Goal: Find specific page/section: Locate a particular part of the current website

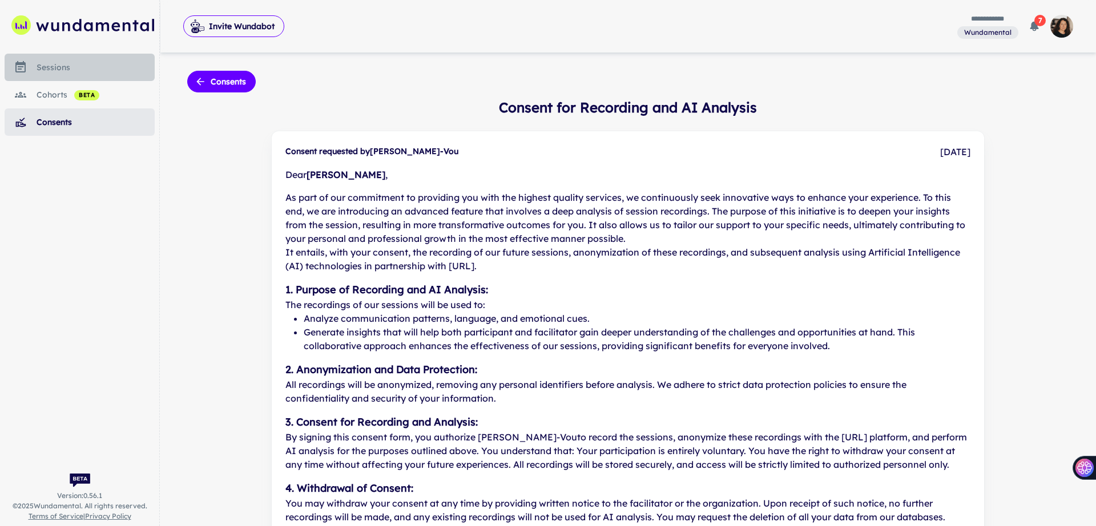
click at [51, 70] on div "sessions" at bounding box center [96, 67] width 118 height 13
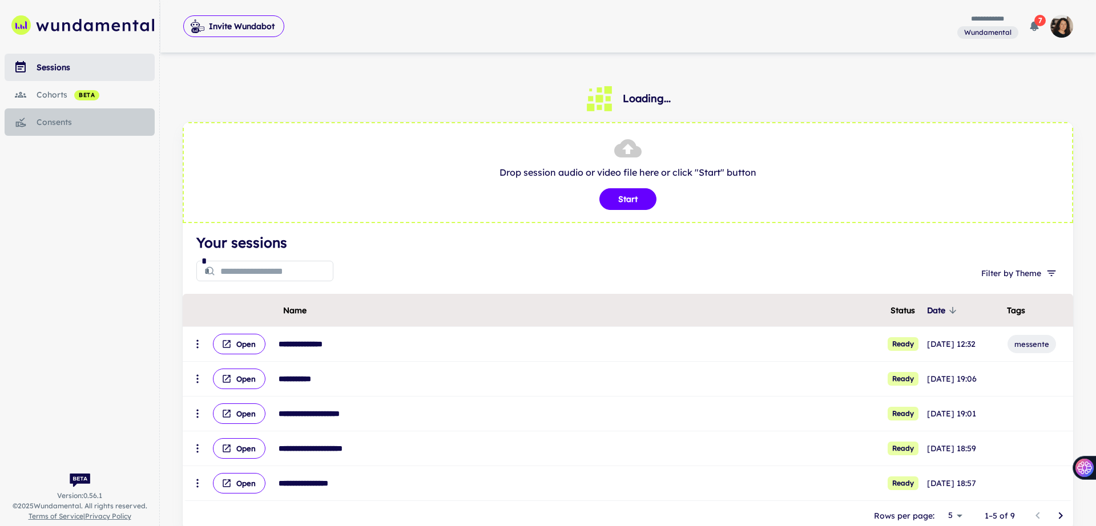
click at [43, 122] on div "consents" at bounding box center [96, 122] width 118 height 13
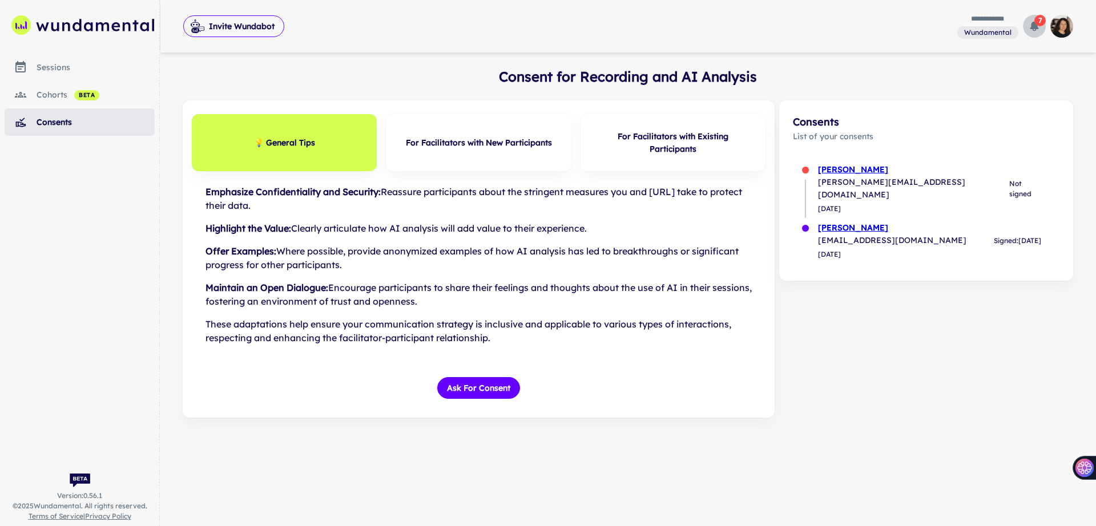
click at [1035, 26] on icon "button" at bounding box center [1034, 27] width 9 height 10
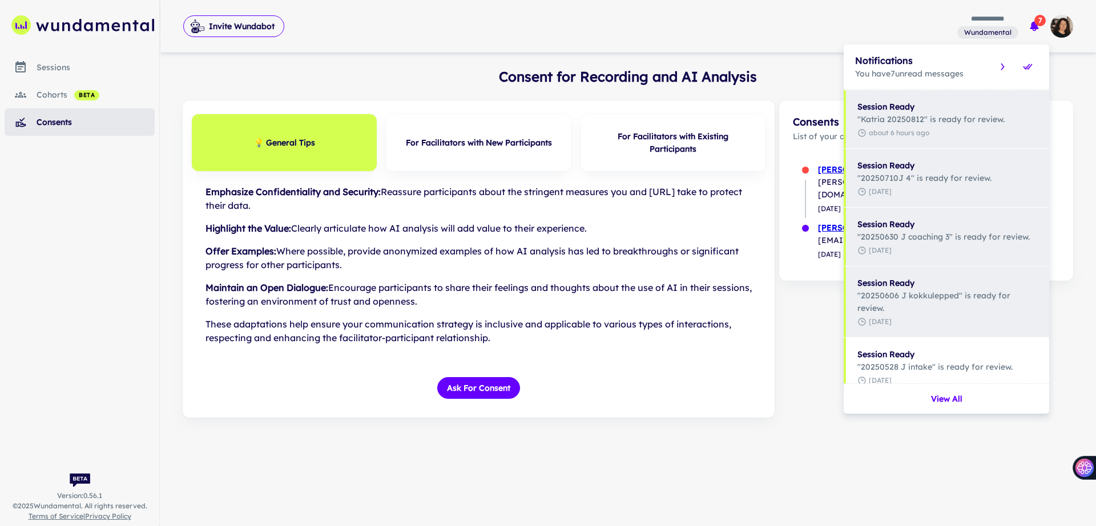
click at [1035, 26] on div at bounding box center [548, 263] width 1096 height 526
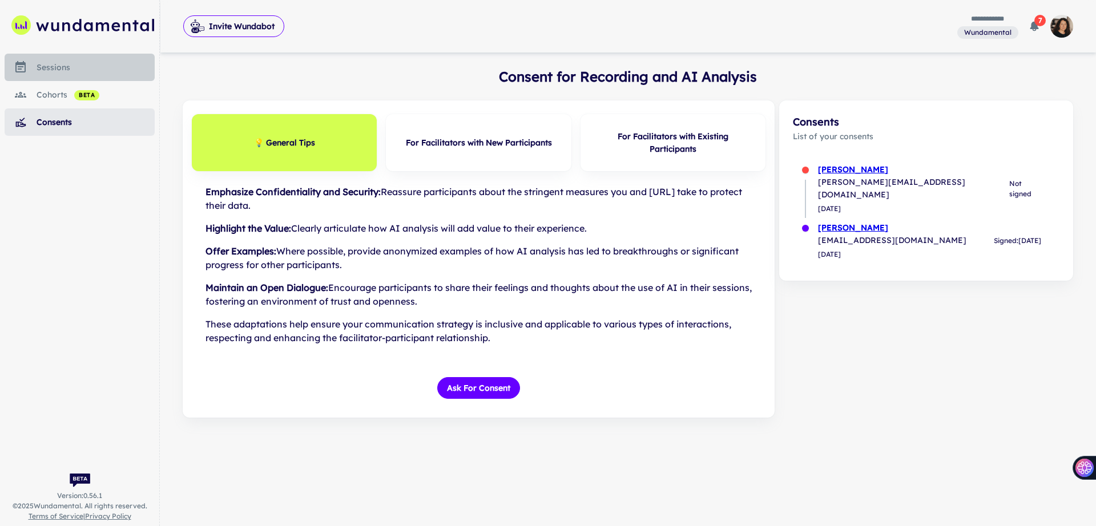
click at [51, 73] on div "sessions" at bounding box center [96, 67] width 118 height 13
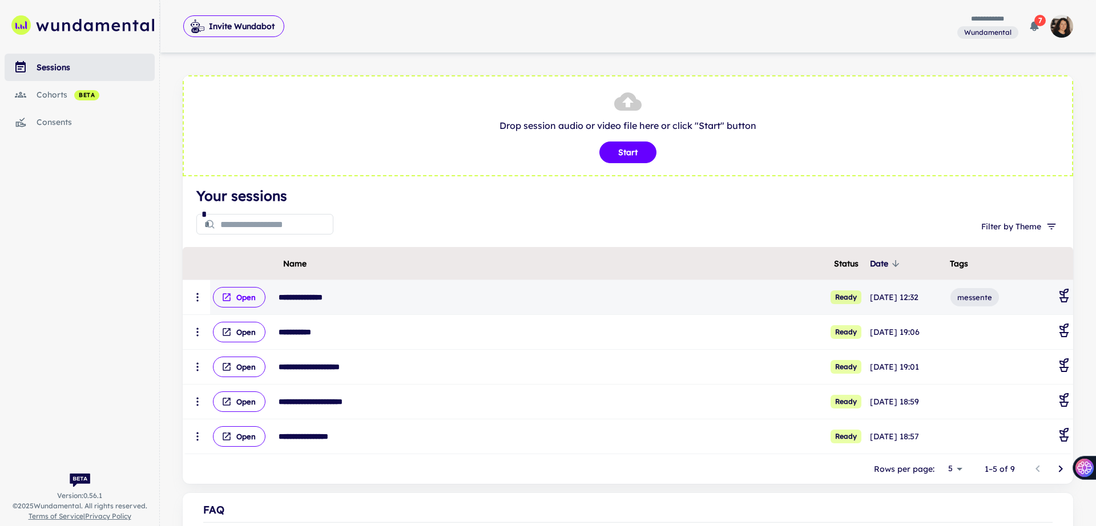
click at [242, 302] on button "Open" at bounding box center [239, 297] width 53 height 21
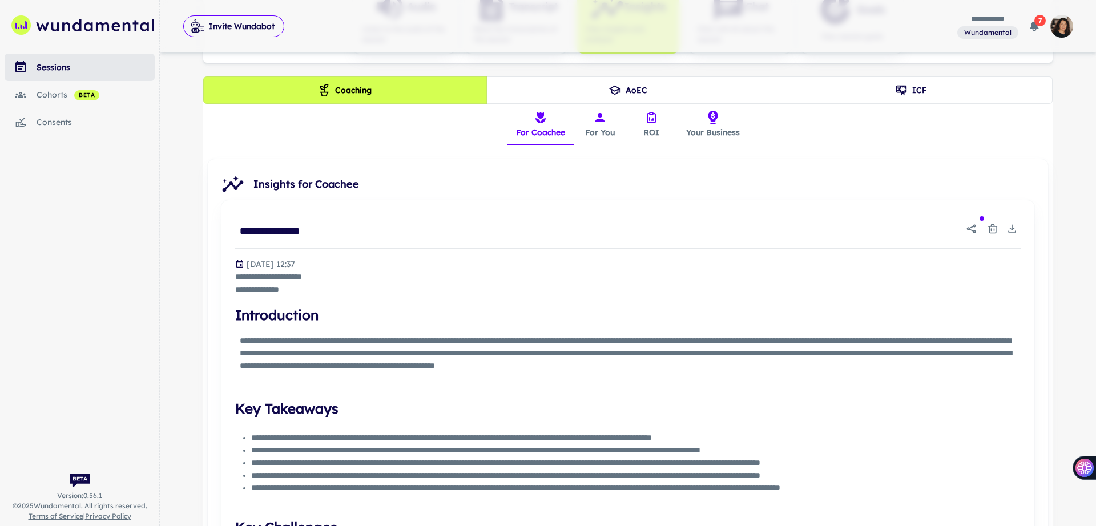
scroll to position [255, 0]
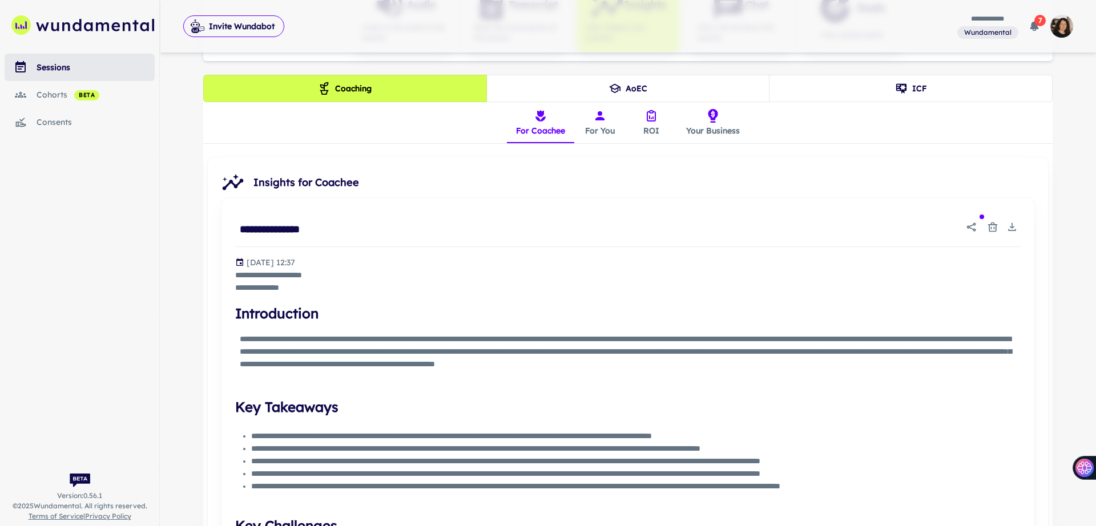
click at [606, 127] on button "For You" at bounding box center [599, 122] width 51 height 41
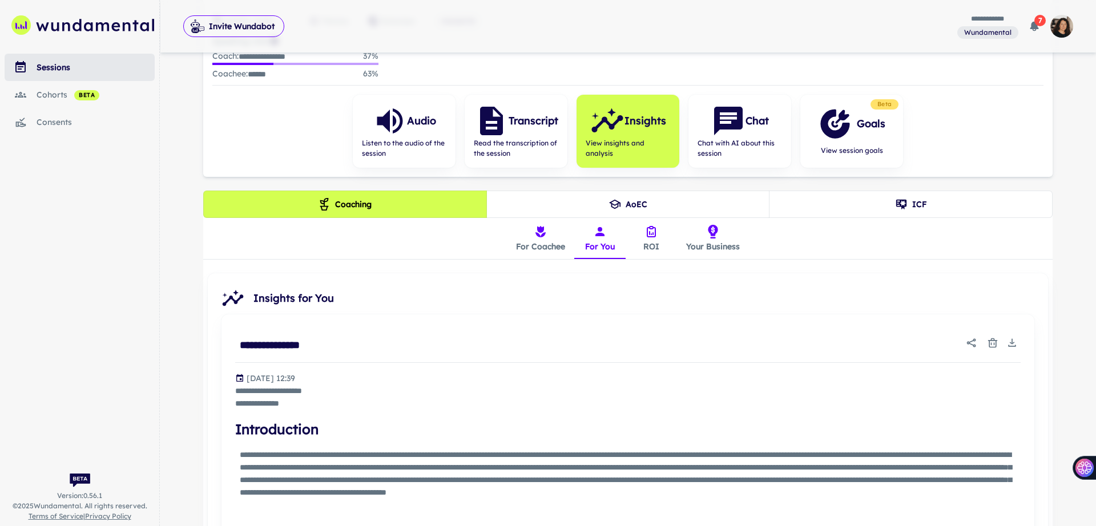
scroll to position [0, 0]
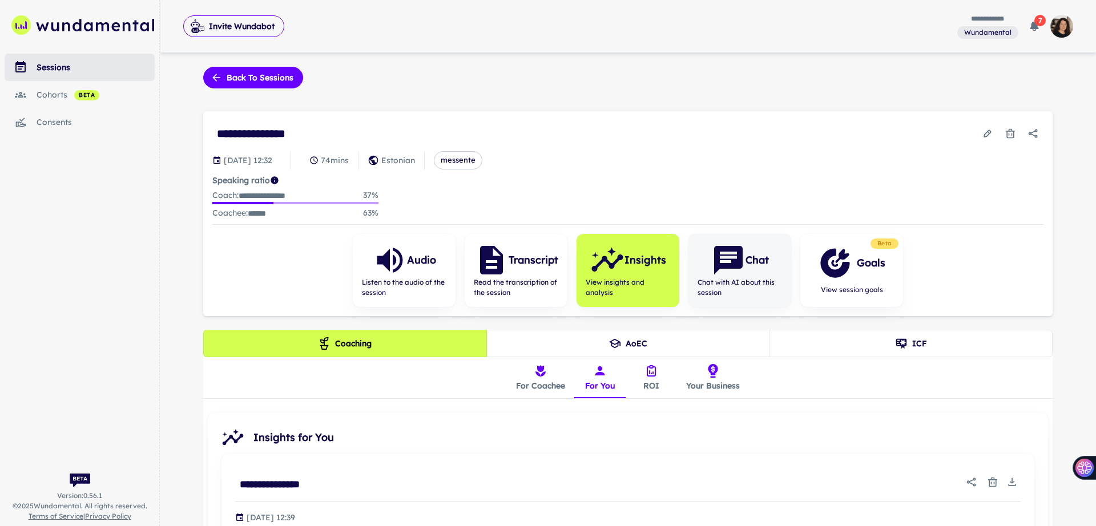
click at [741, 260] on icon "button" at bounding box center [728, 260] width 29 height 29
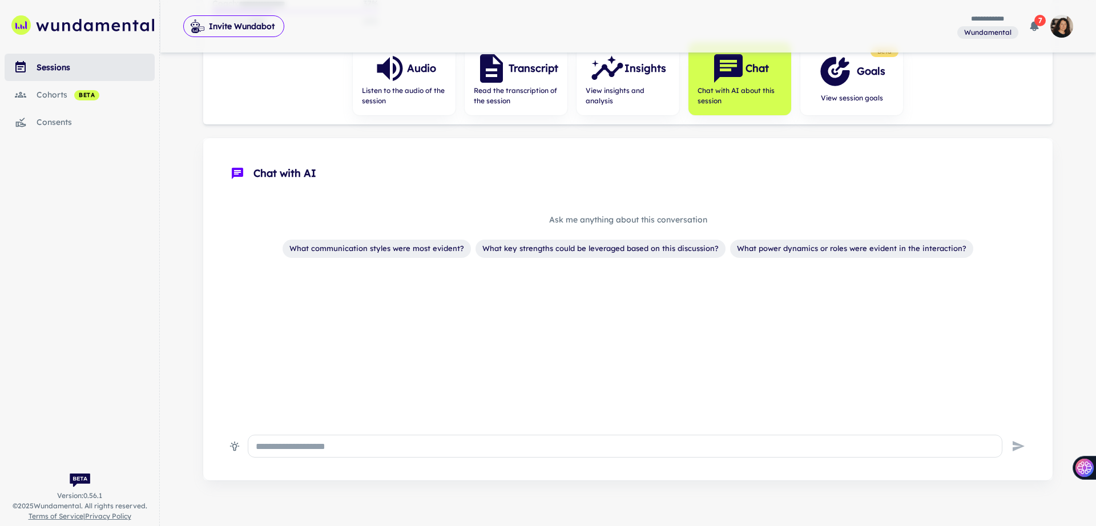
scroll to position [204, 0]
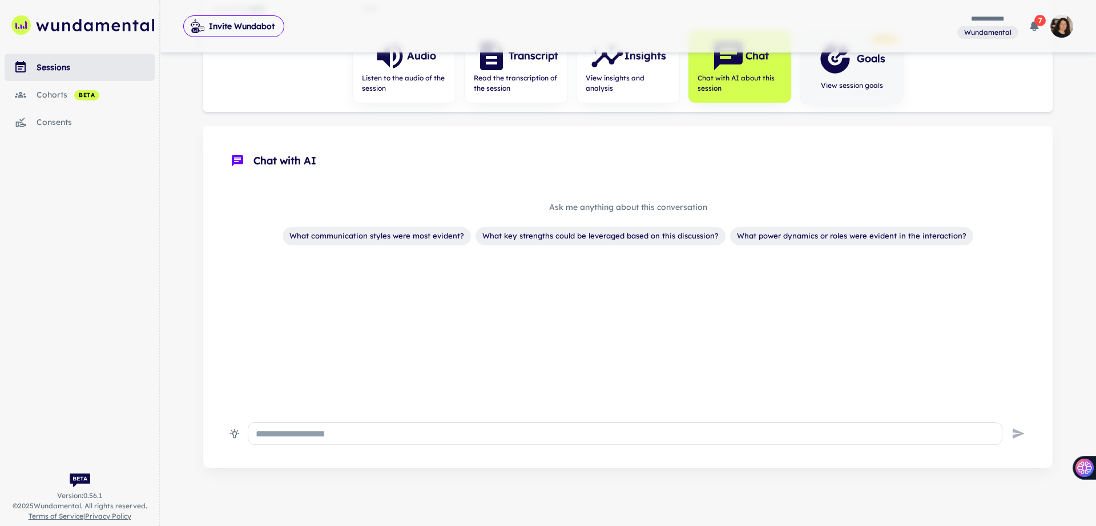
click at [875, 72] on div "Goals" at bounding box center [851, 59] width 67 height 34
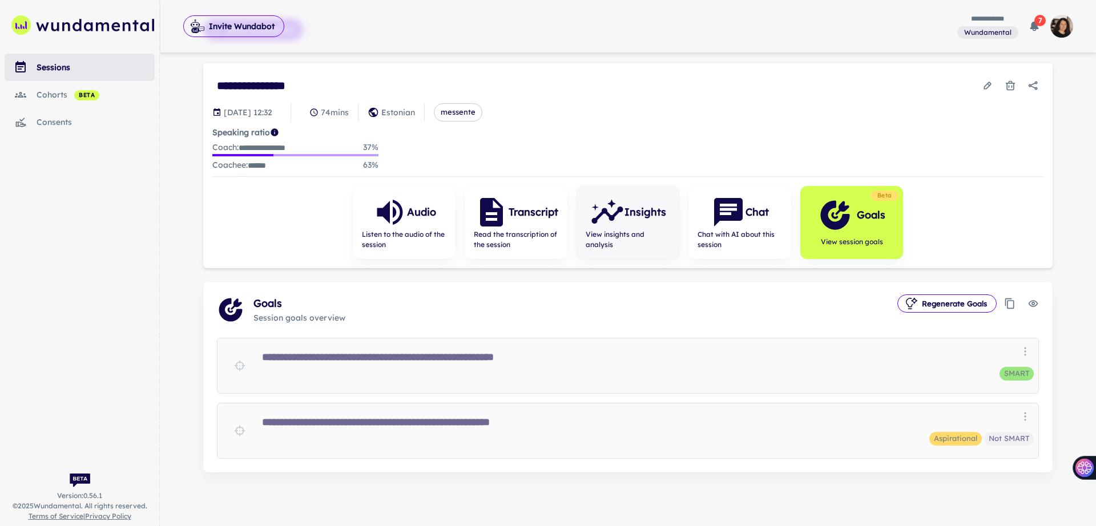
click at [619, 220] on icon "button" at bounding box center [607, 212] width 34 height 34
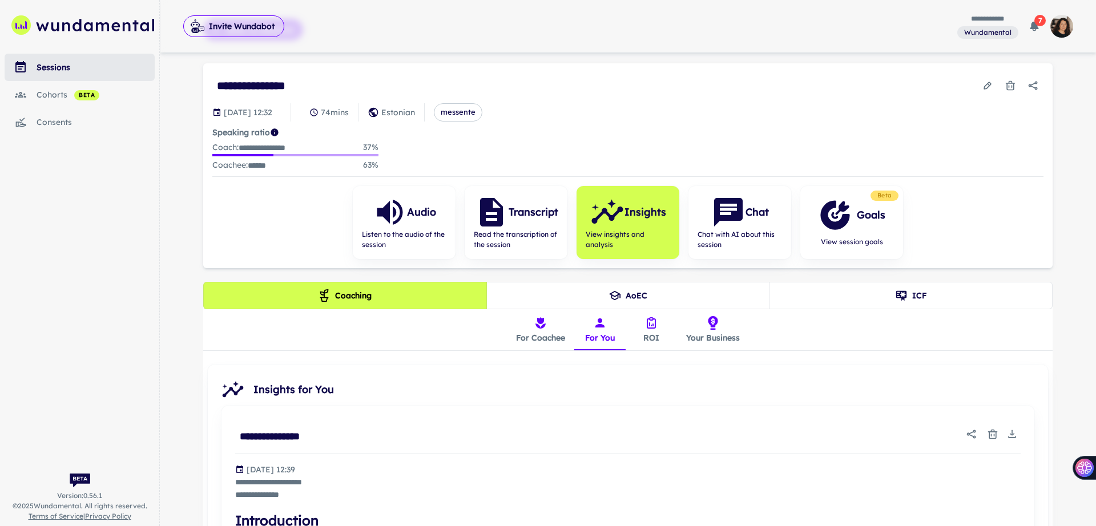
click at [868, 293] on button "ICF" at bounding box center [911, 295] width 284 height 27
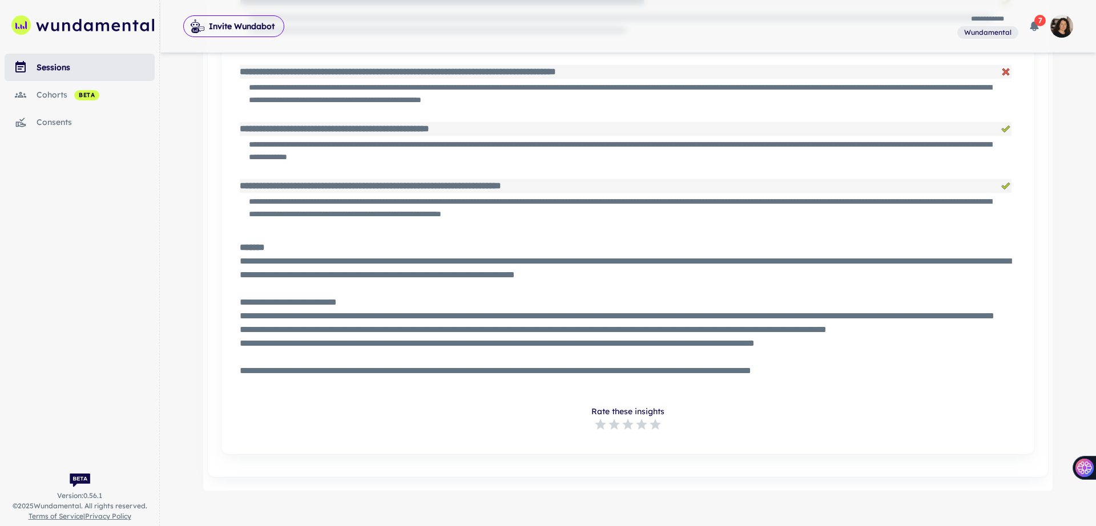
scroll to position [4827, 0]
type button "2"
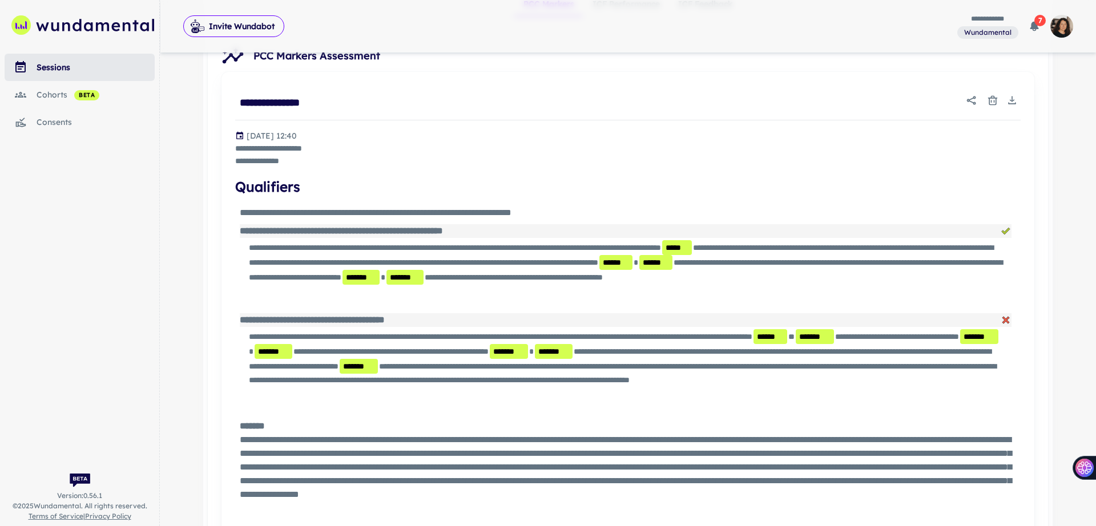
scroll to position [0, 0]
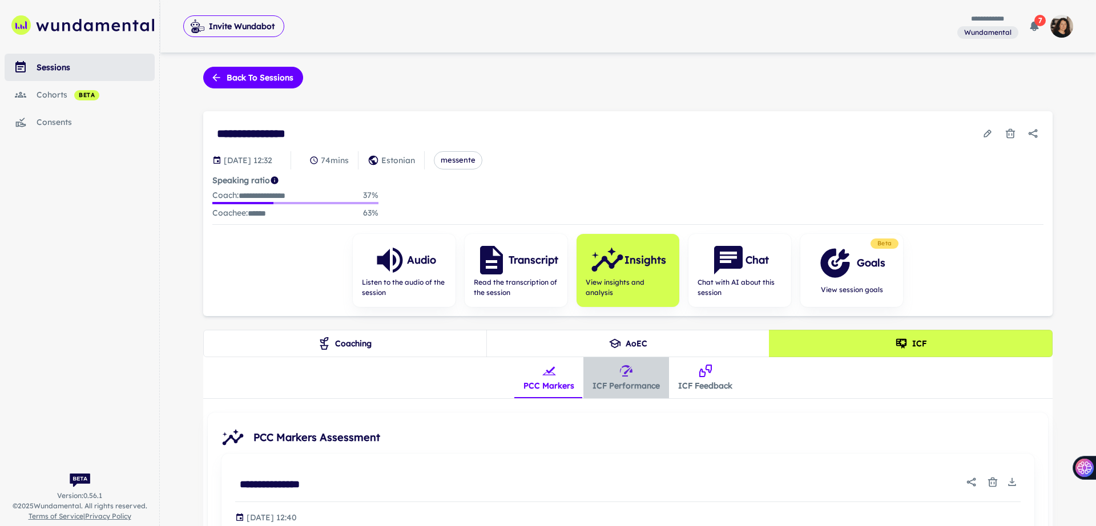
click at [643, 381] on button "ICF Performance" at bounding box center [626, 377] width 86 height 41
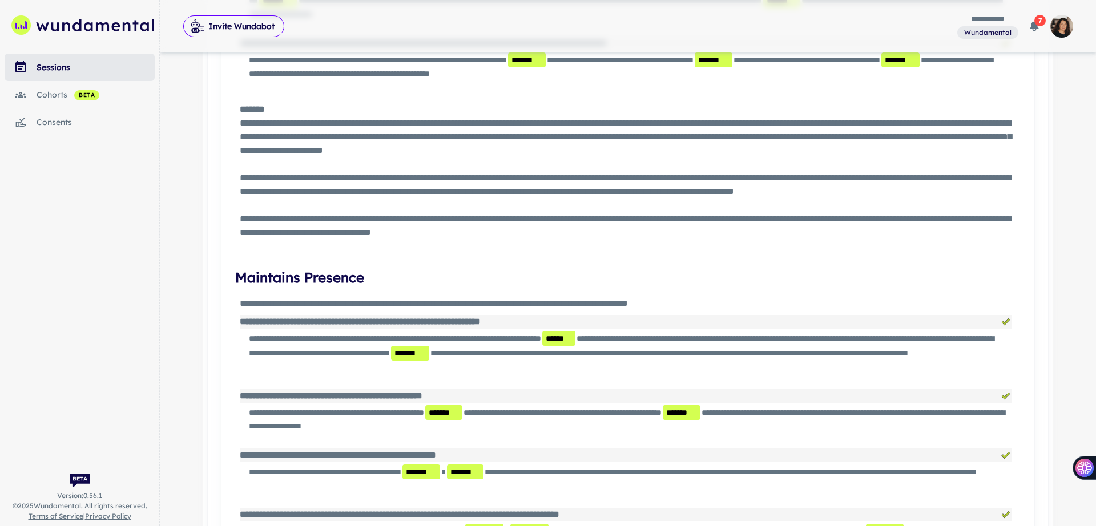
scroll to position [2924, 0]
